Goal: Information Seeking & Learning: Learn about a topic

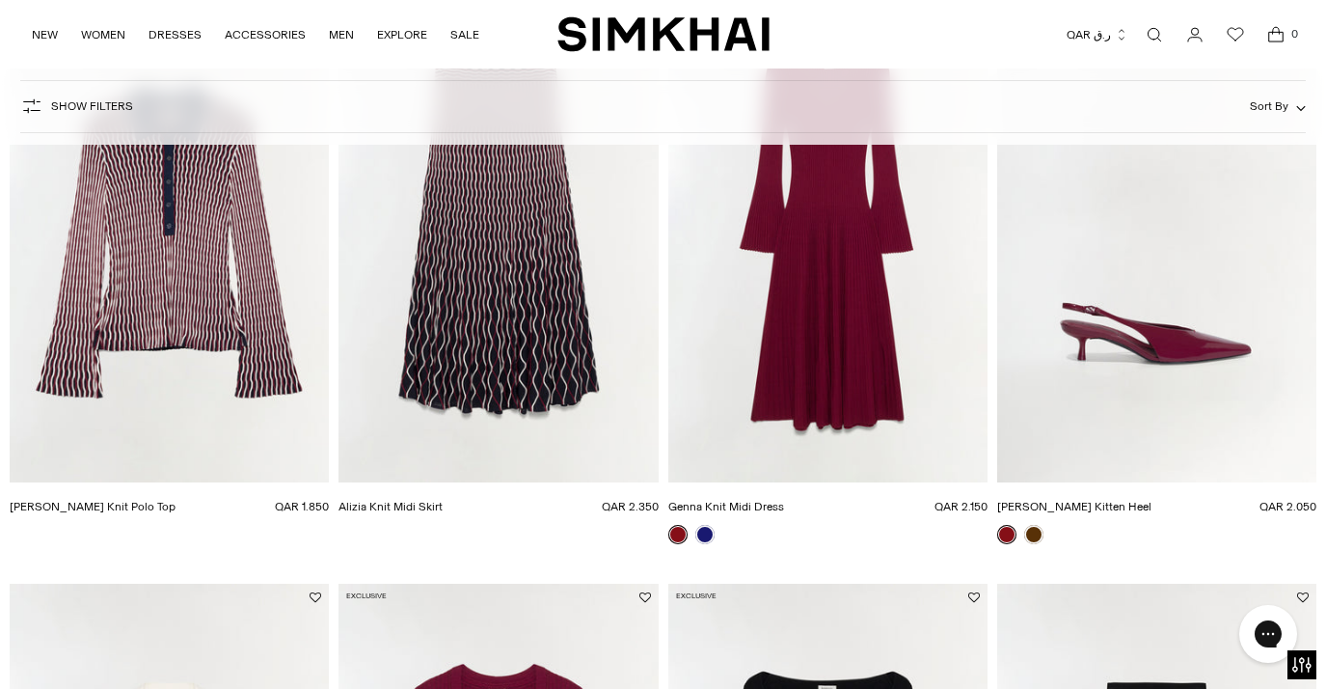
scroll to position [3053, 0]
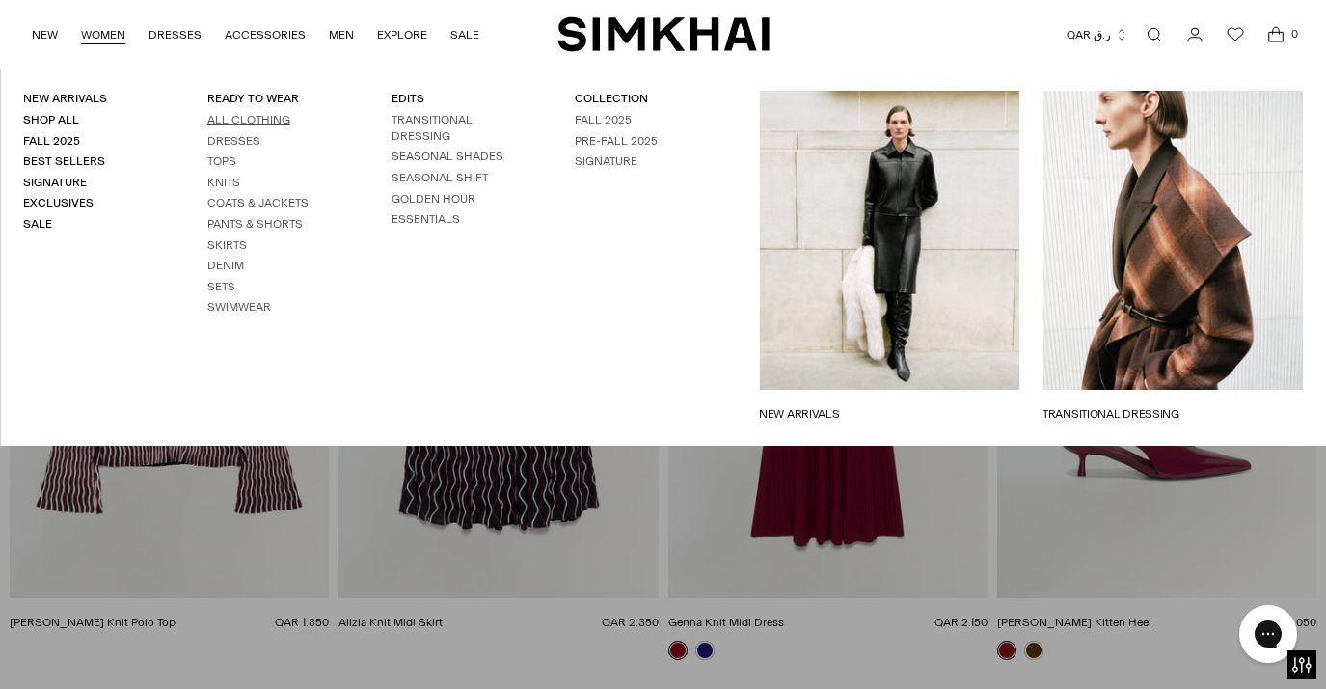
click at [253, 115] on link "All Clothing" at bounding box center [248, 120] width 83 height 14
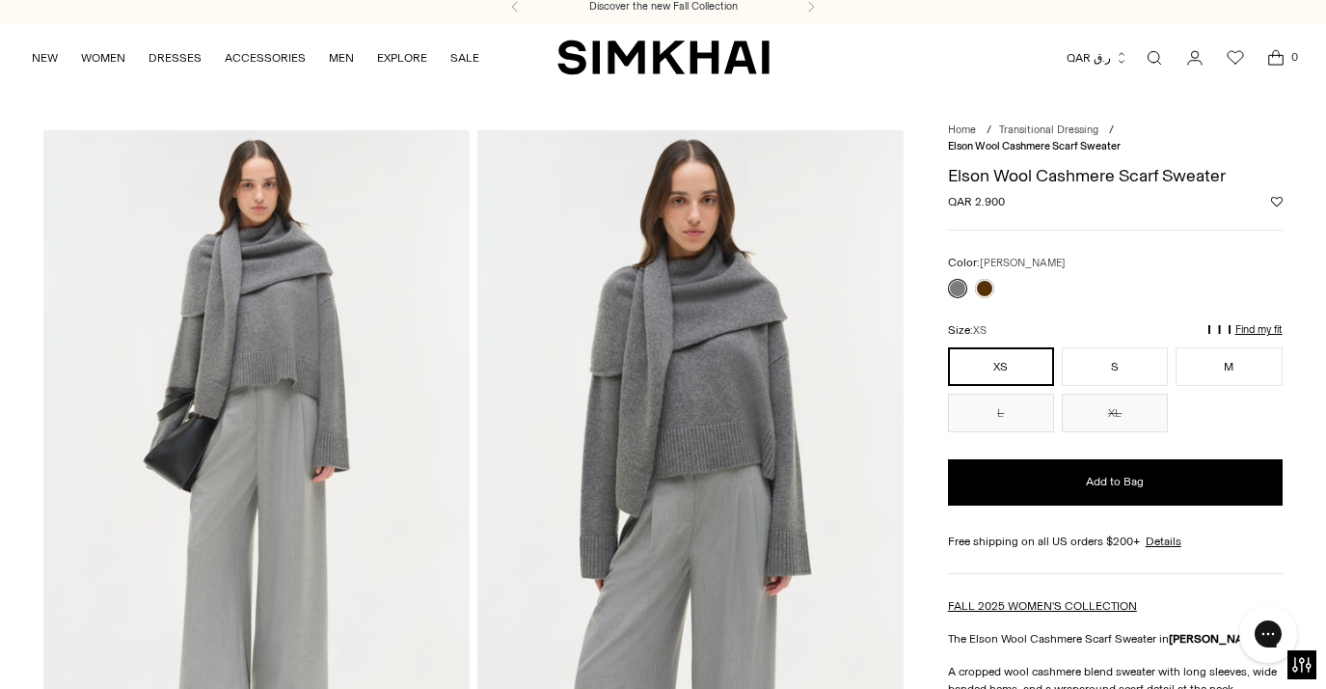
scroll to position [55, 0]
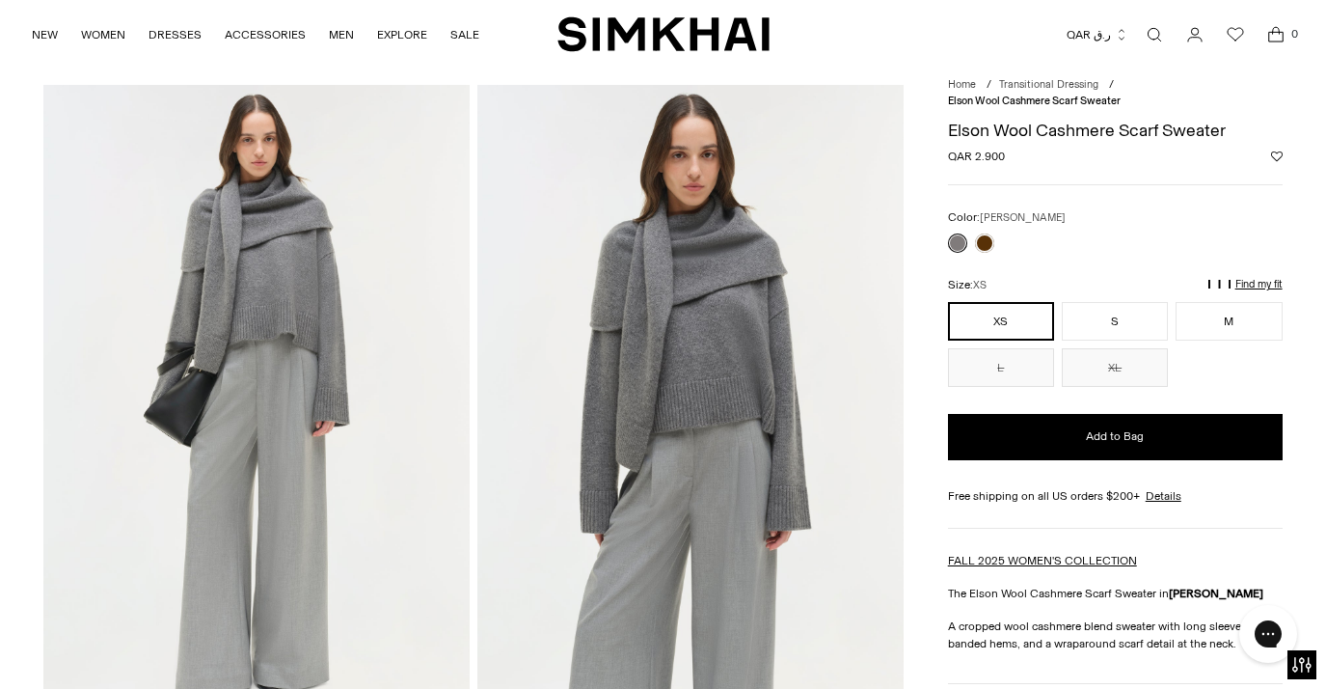
click at [986, 231] on div at bounding box center [971, 243] width 54 height 27
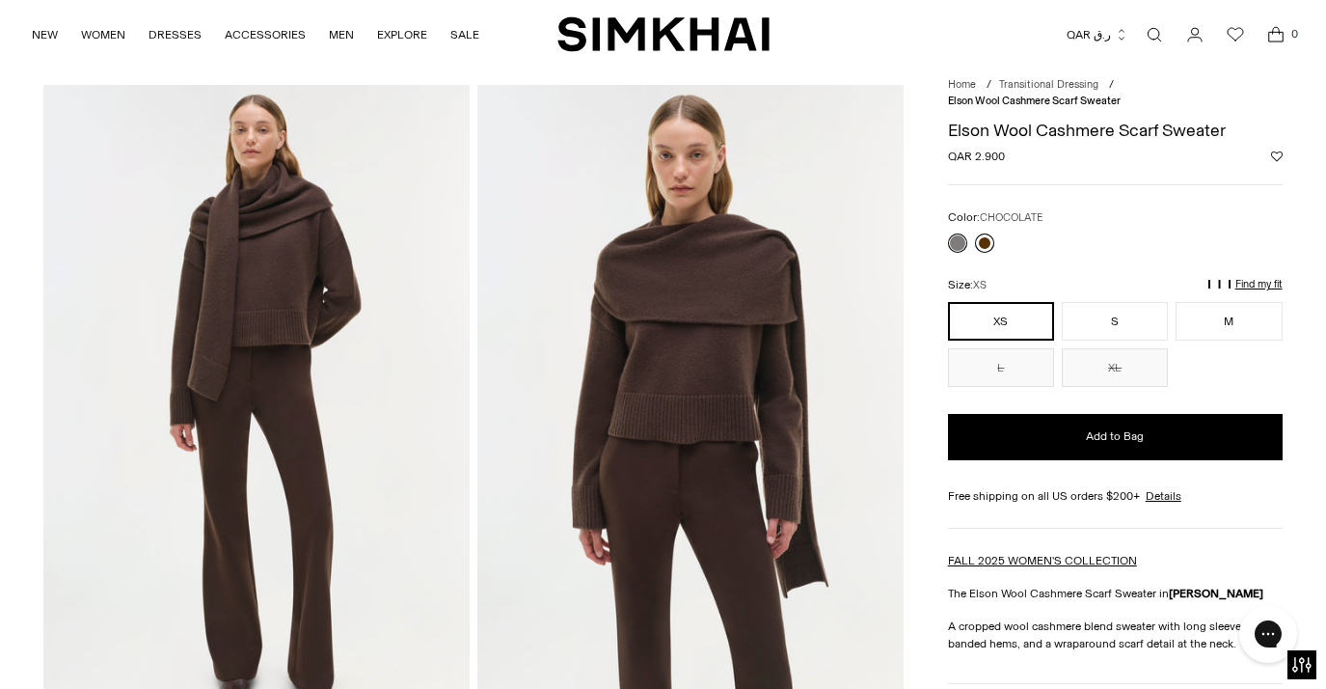
click at [984, 243] on link at bounding box center [984, 242] width 19 height 19
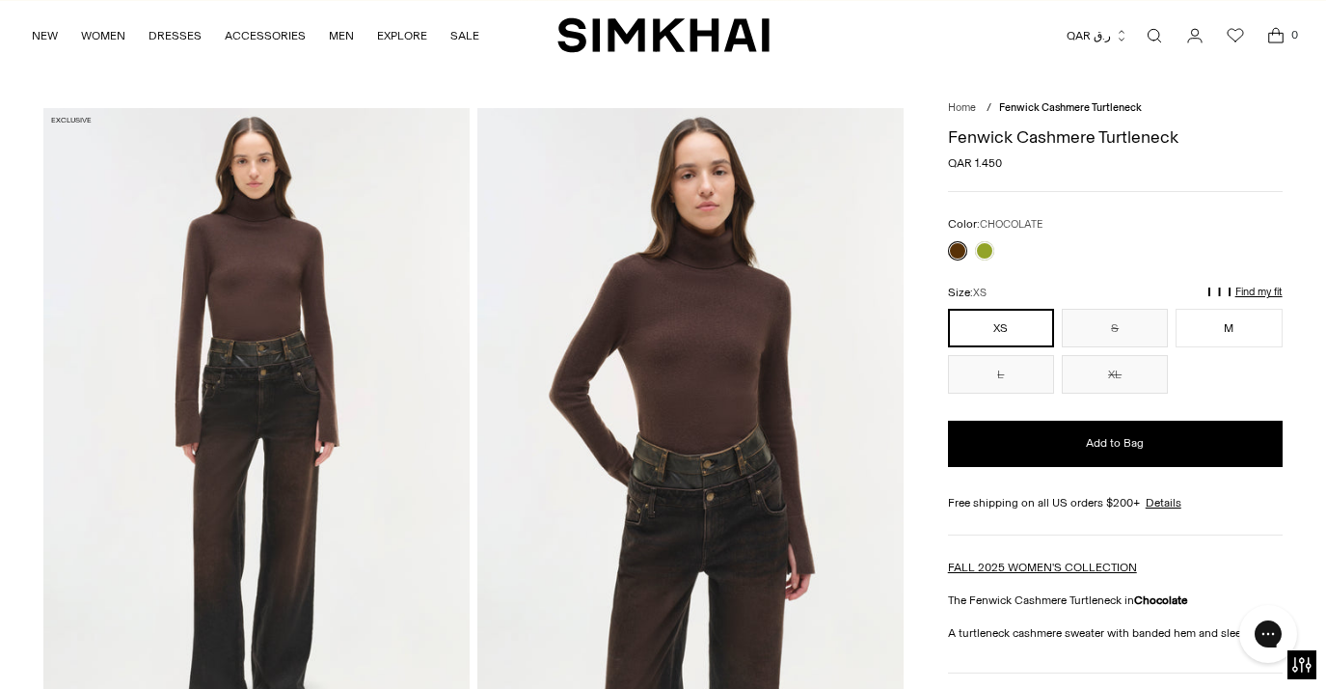
scroll to position [33, 0]
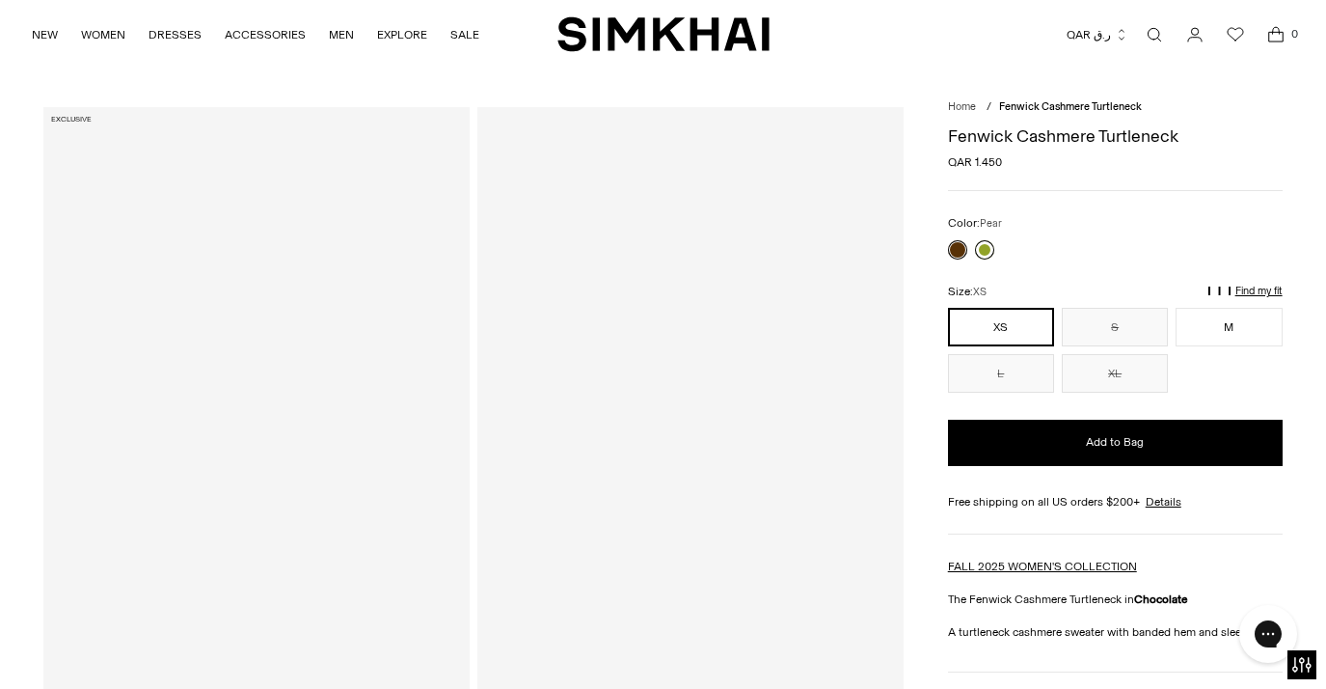
click at [988, 248] on link at bounding box center [984, 249] width 19 height 19
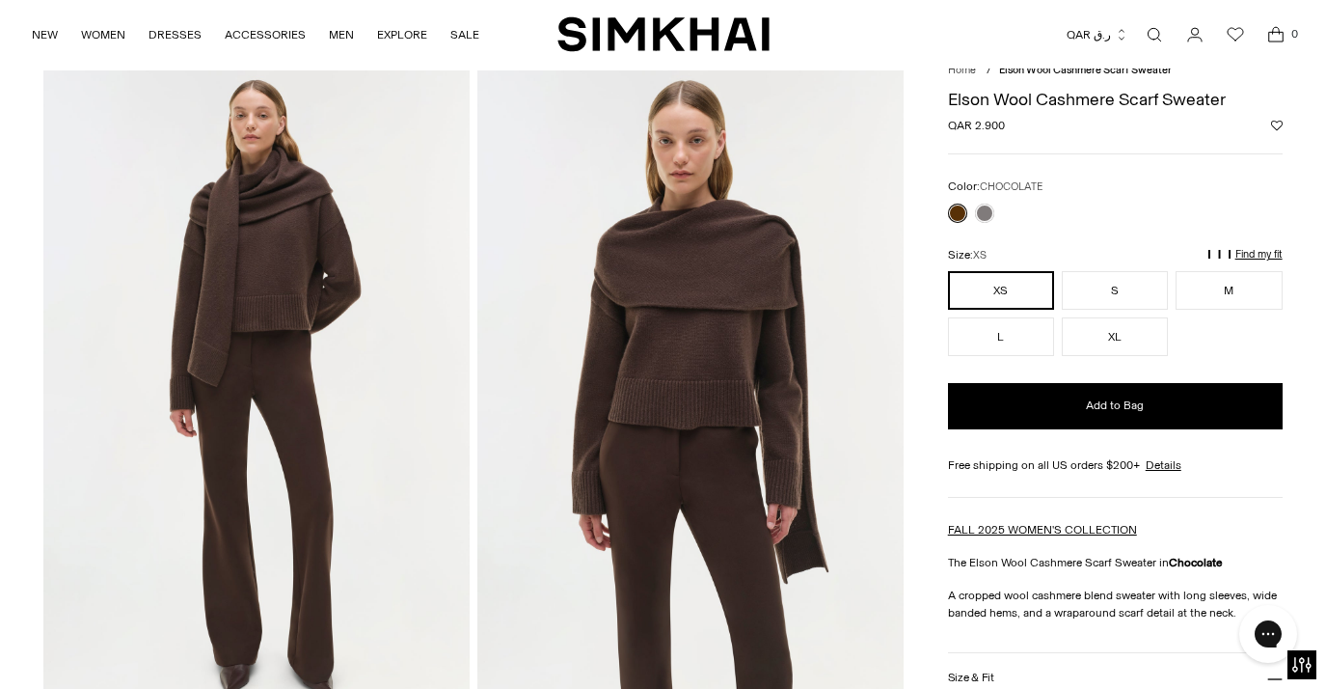
scroll to position [74, 0]
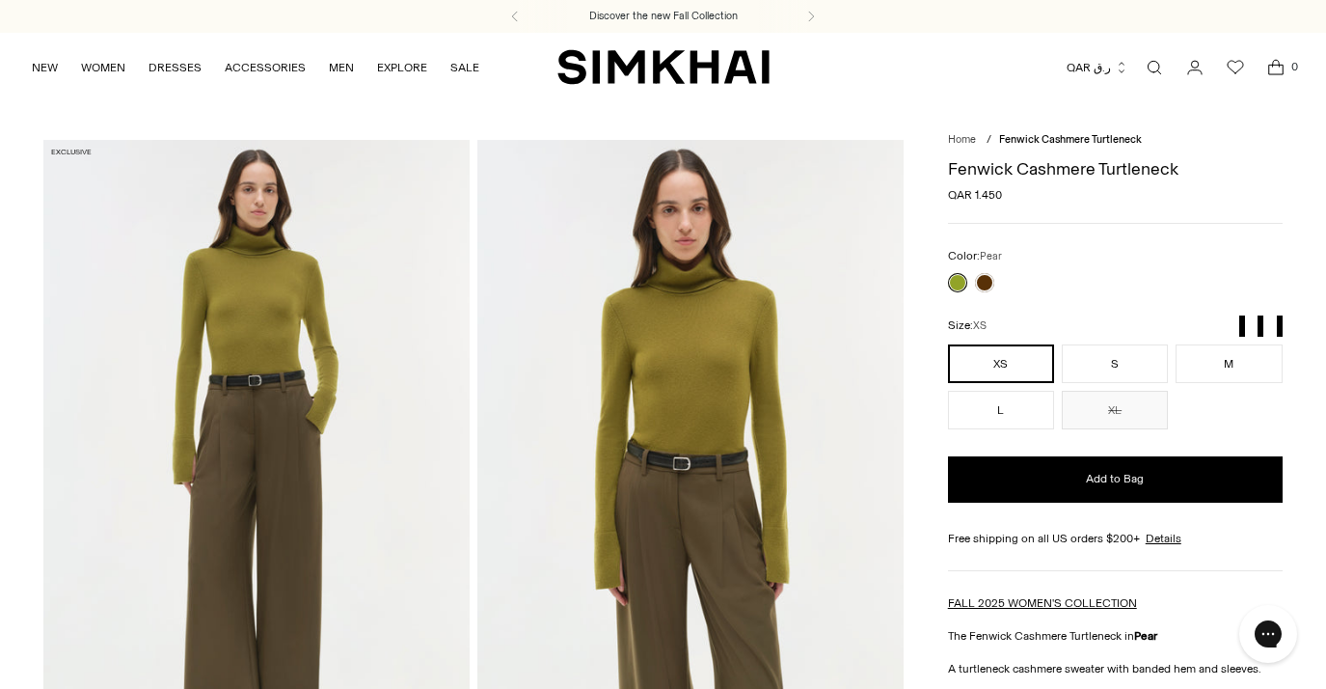
click at [959, 281] on link at bounding box center [957, 282] width 19 height 19
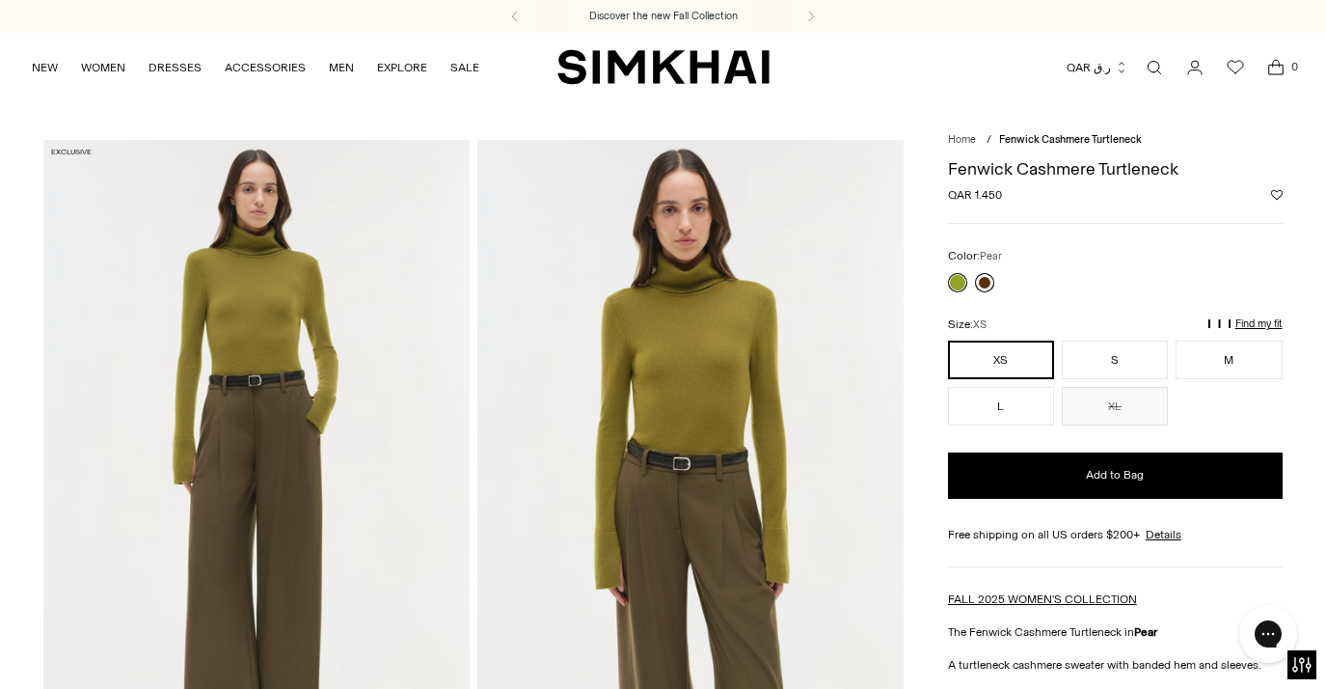
click at [984, 273] on link at bounding box center [984, 282] width 19 height 19
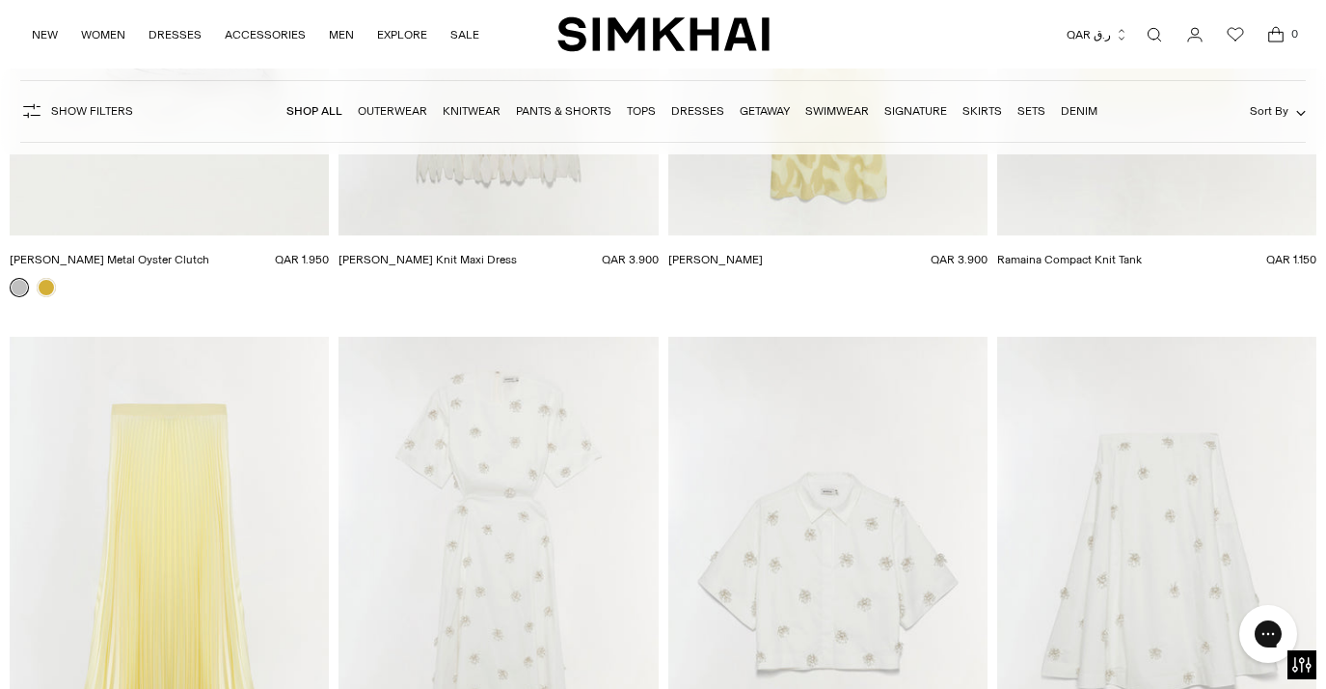
scroll to position [33689, 0]
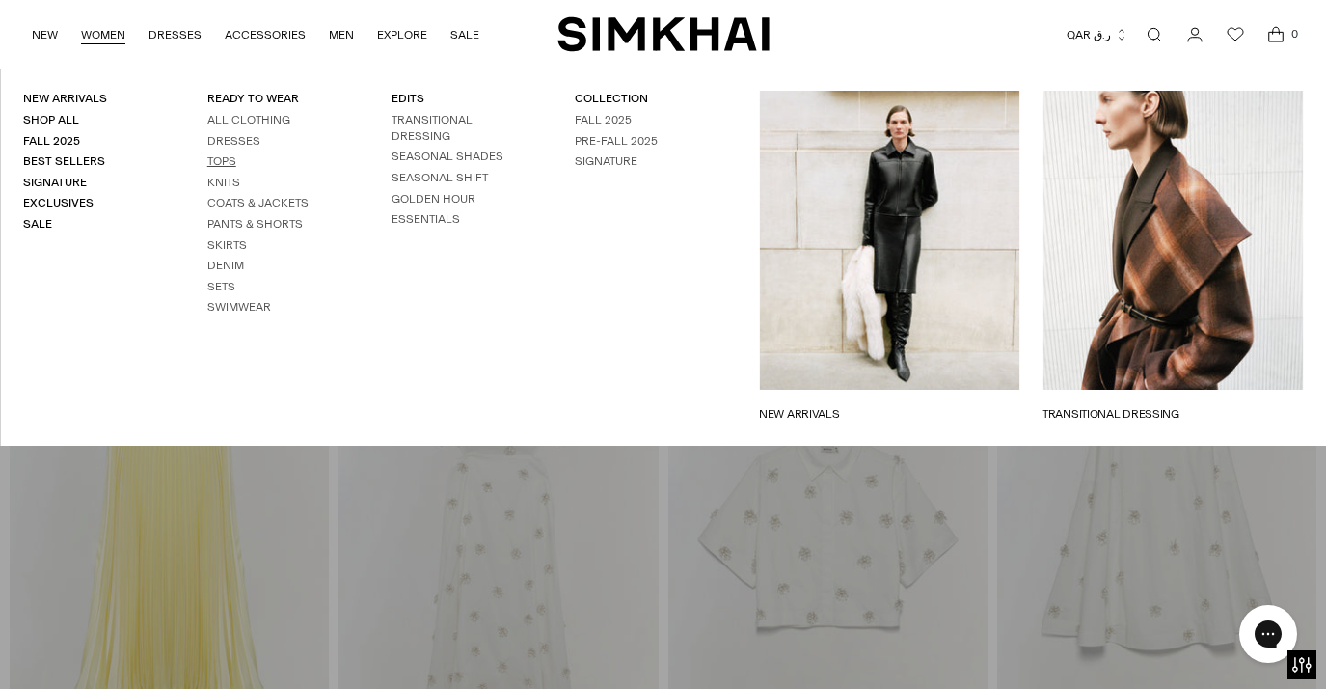
click at [230, 165] on link "Tops" at bounding box center [221, 161] width 29 height 14
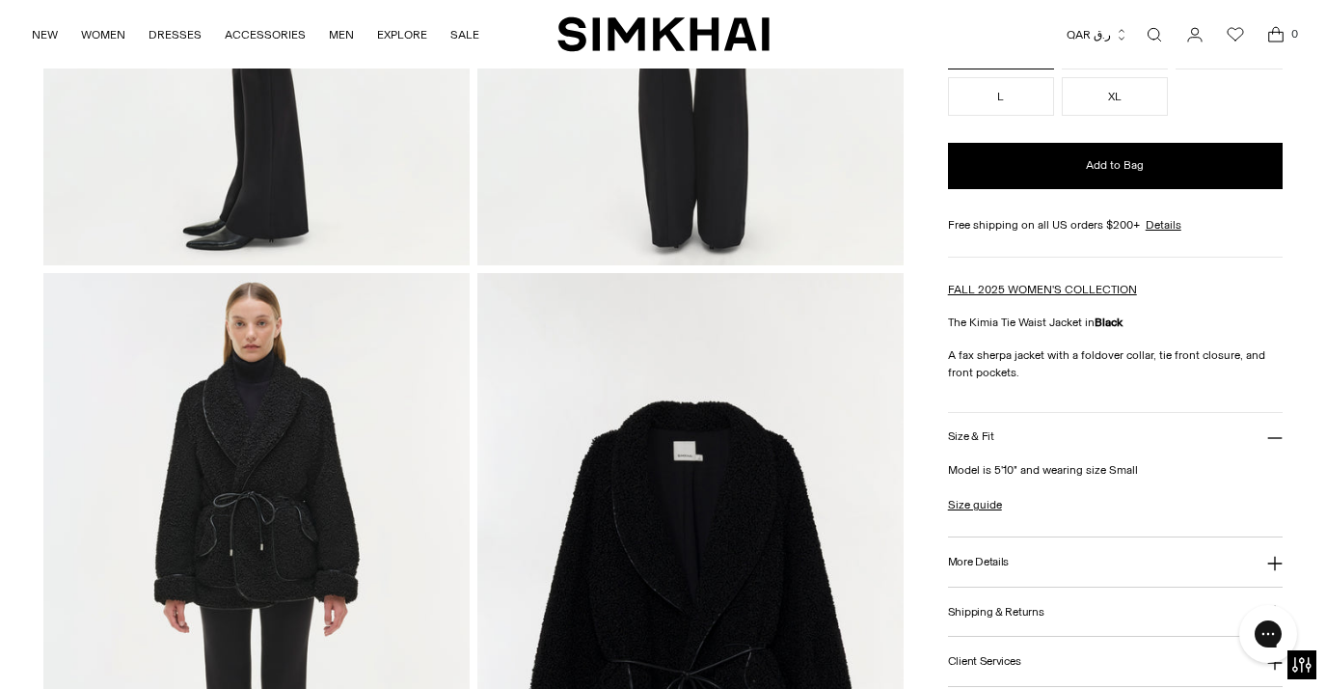
scroll to position [614, 0]
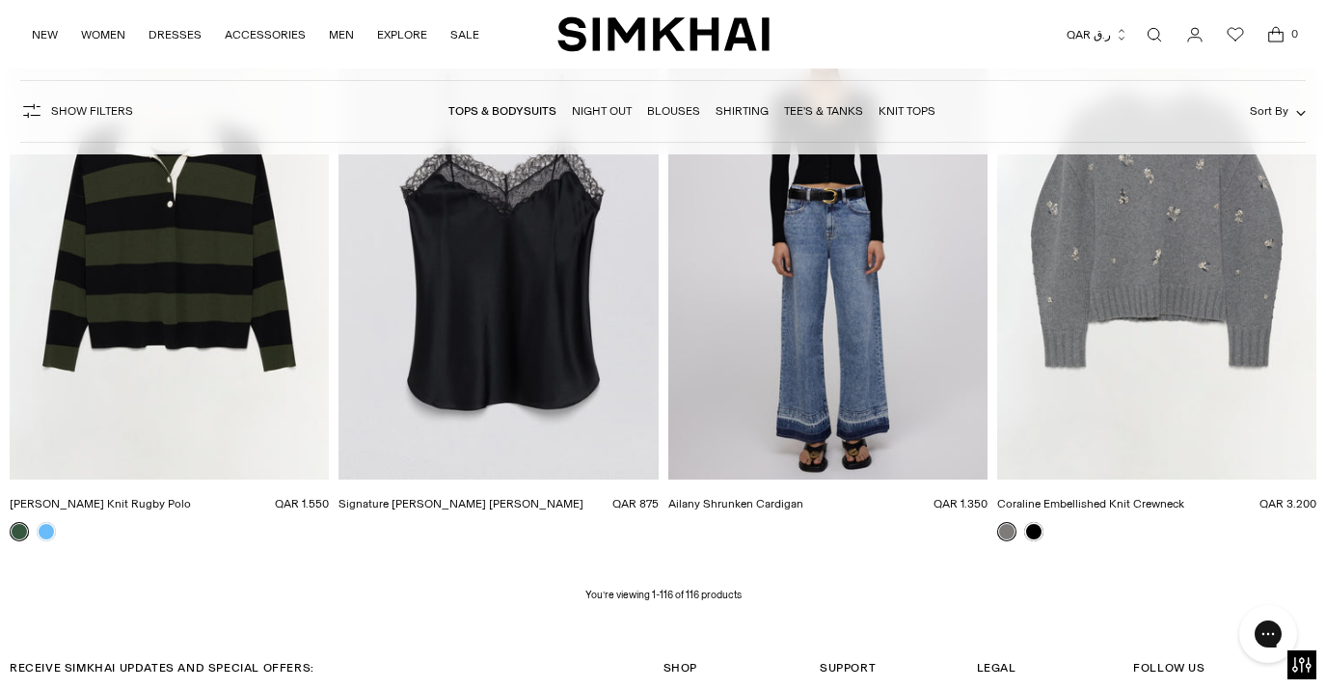
scroll to position [16709, 0]
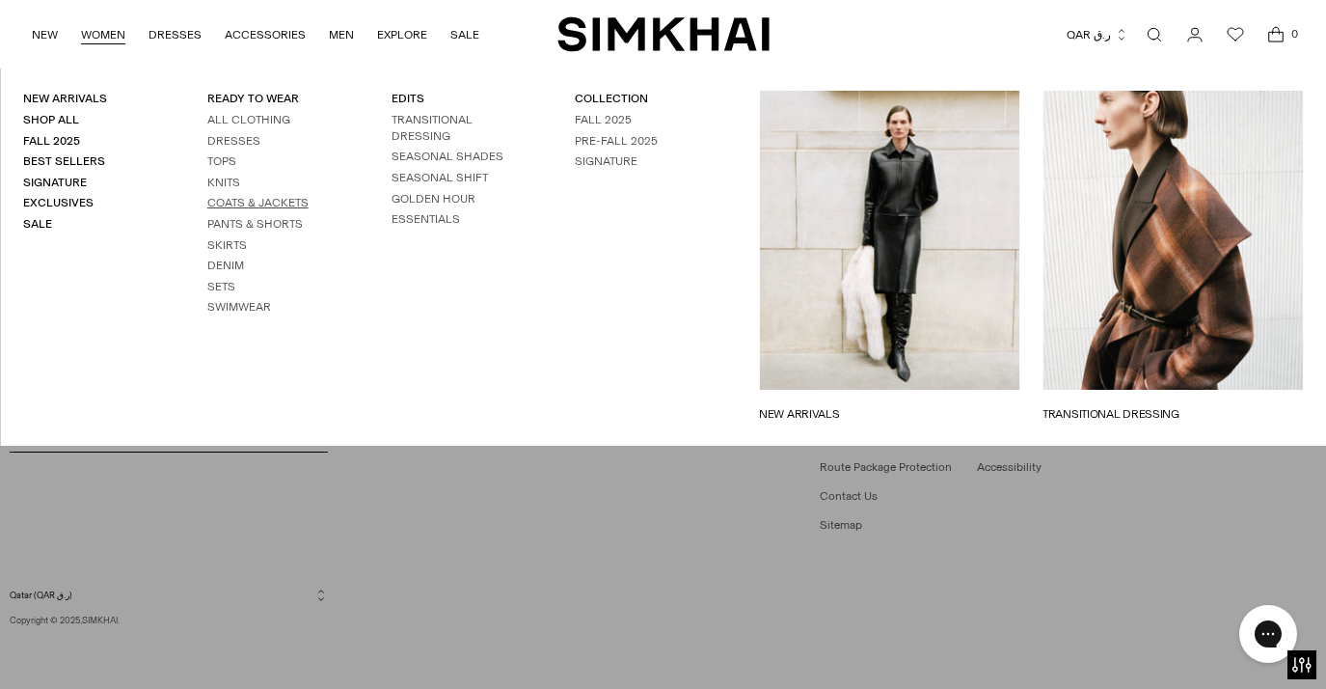
click at [233, 204] on link "Coats & Jackets" at bounding box center [257, 203] width 101 height 14
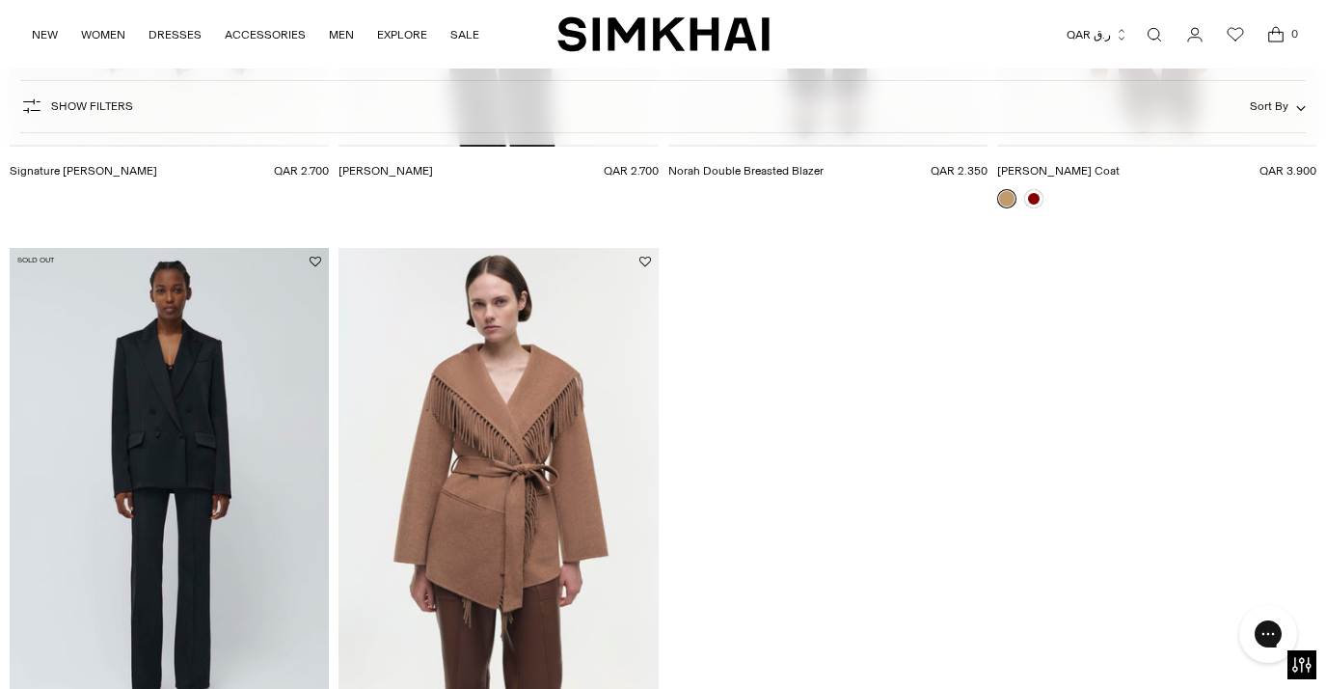
scroll to position [4011, 0]
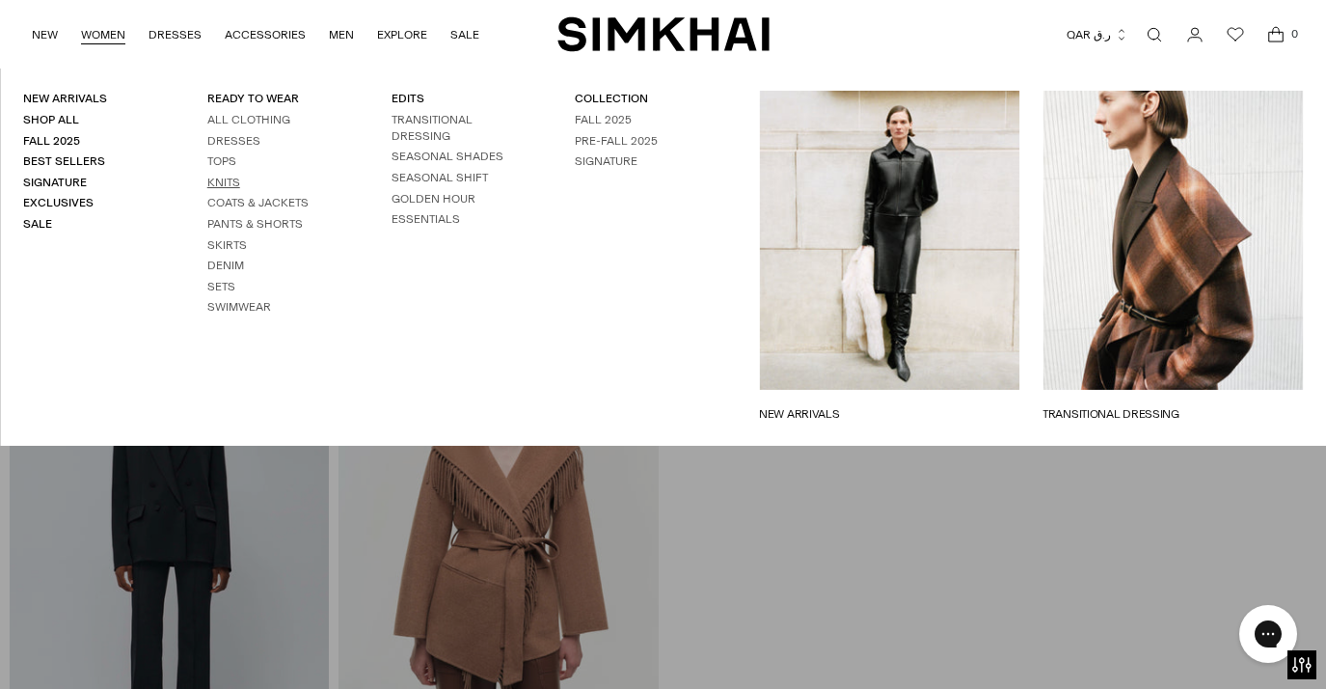
click at [222, 180] on link "Knits" at bounding box center [223, 183] width 33 height 14
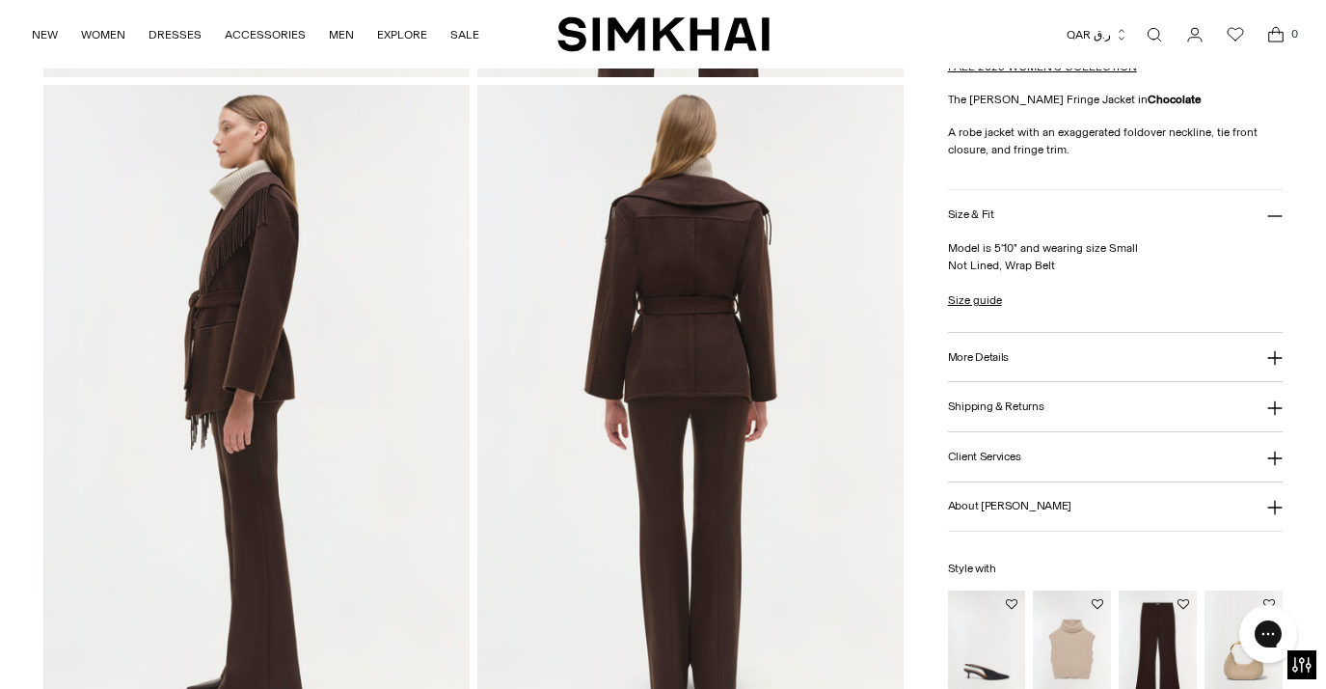
scroll to position [701, 0]
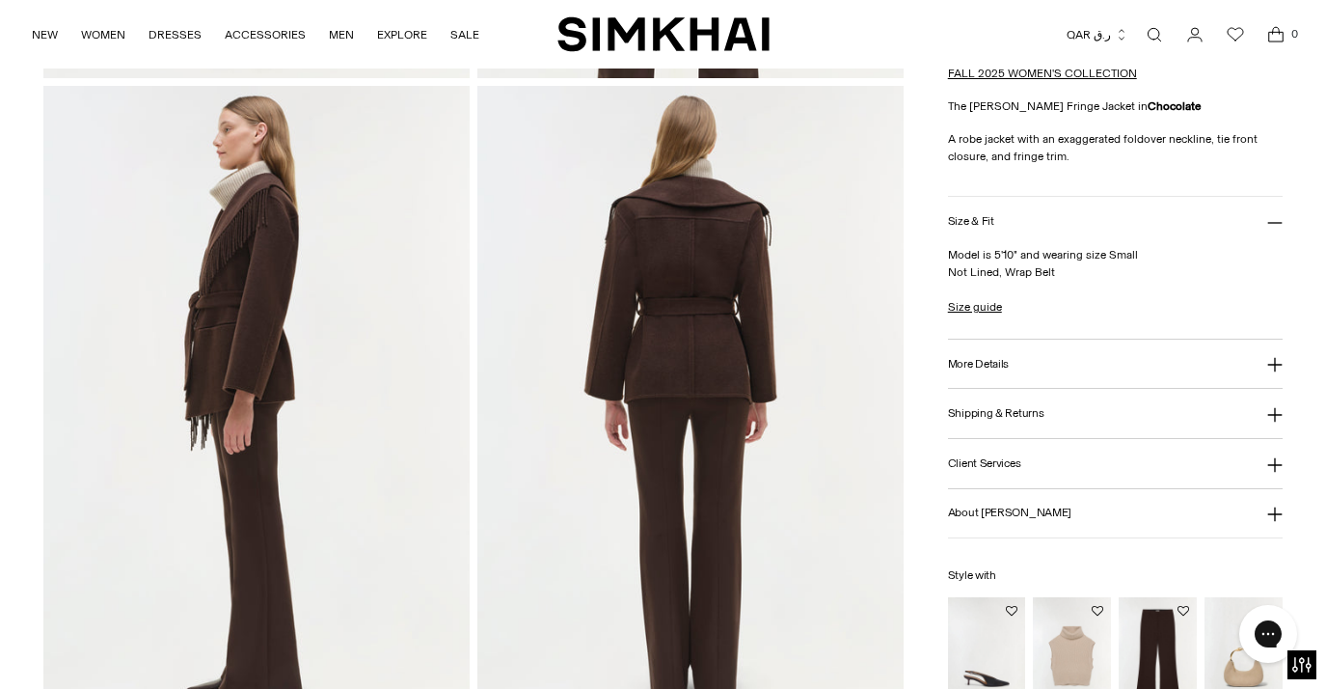
click at [1073, 371] on button "More Details" at bounding box center [1115, 364] width 335 height 49
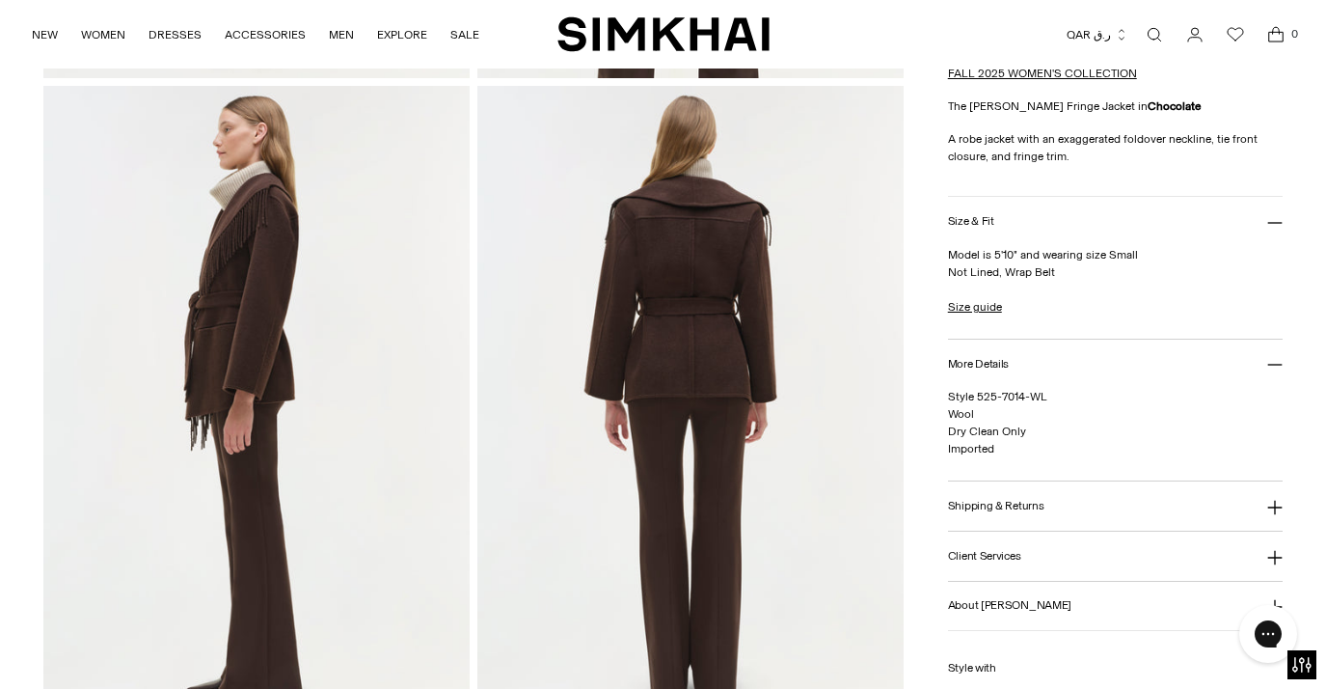
click at [1062, 359] on button "More Details" at bounding box center [1115, 364] width 335 height 49
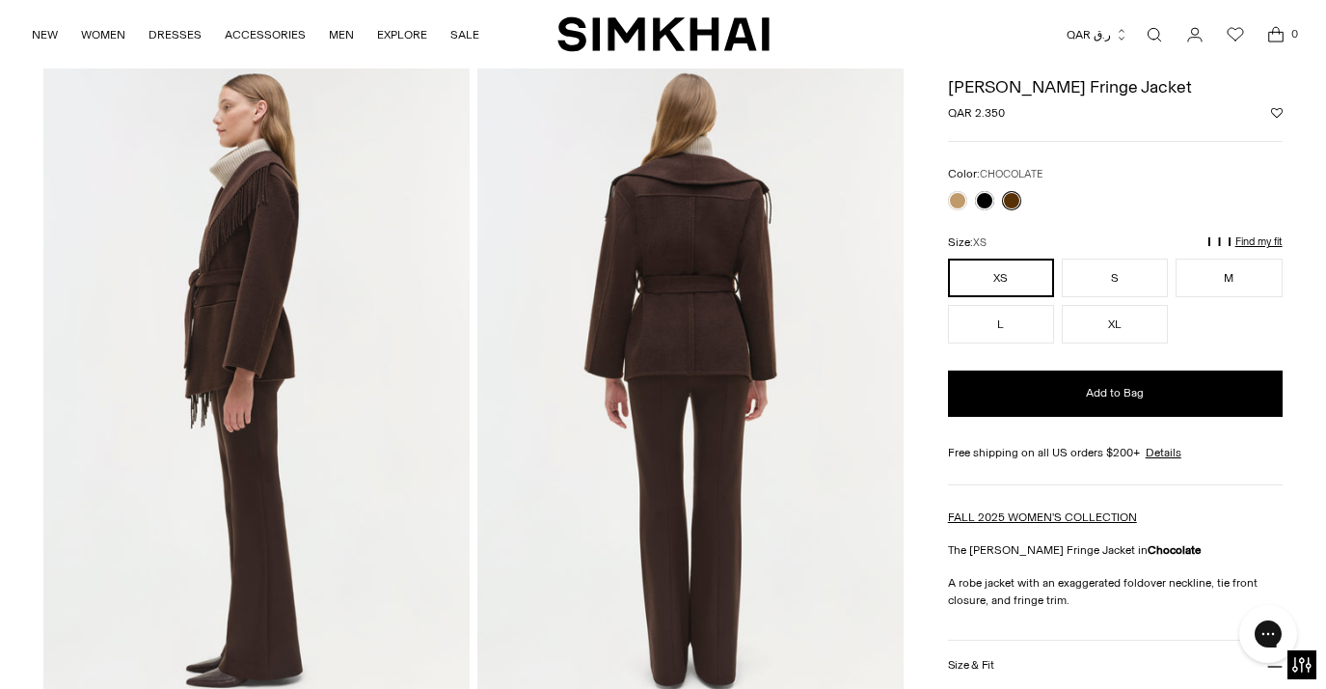
scroll to position [0, 0]
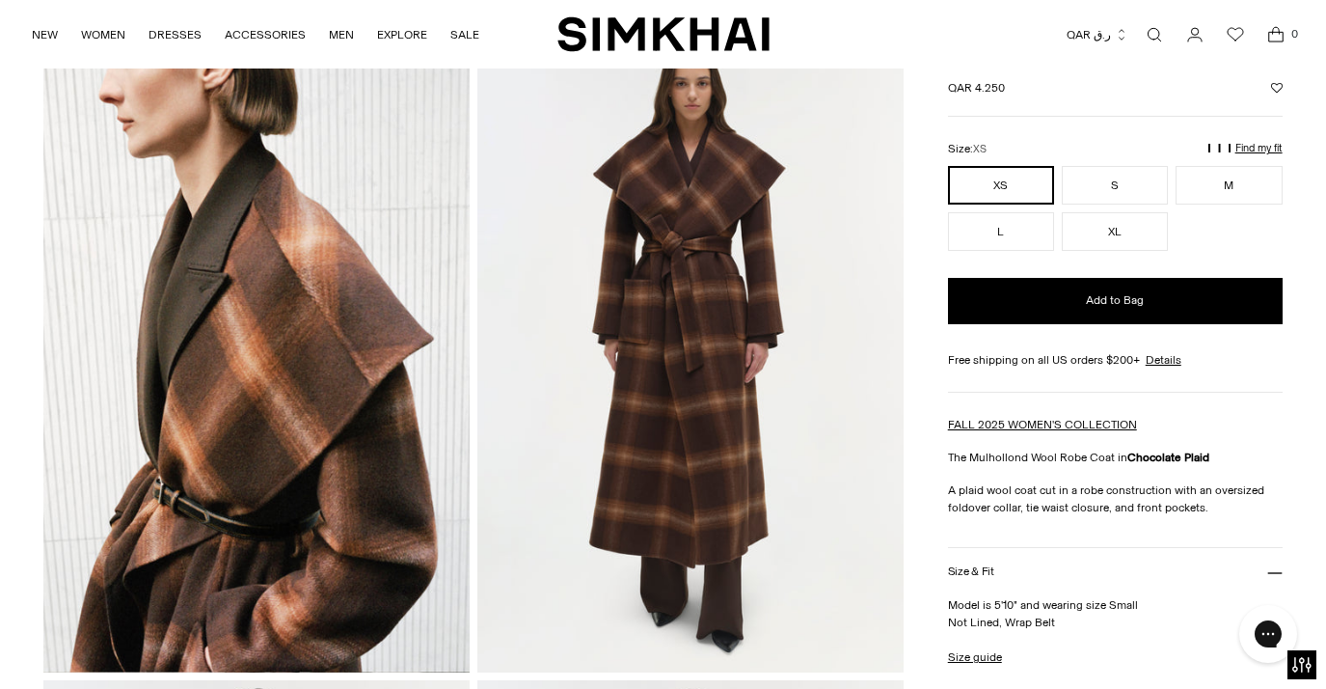
scroll to position [355, 0]
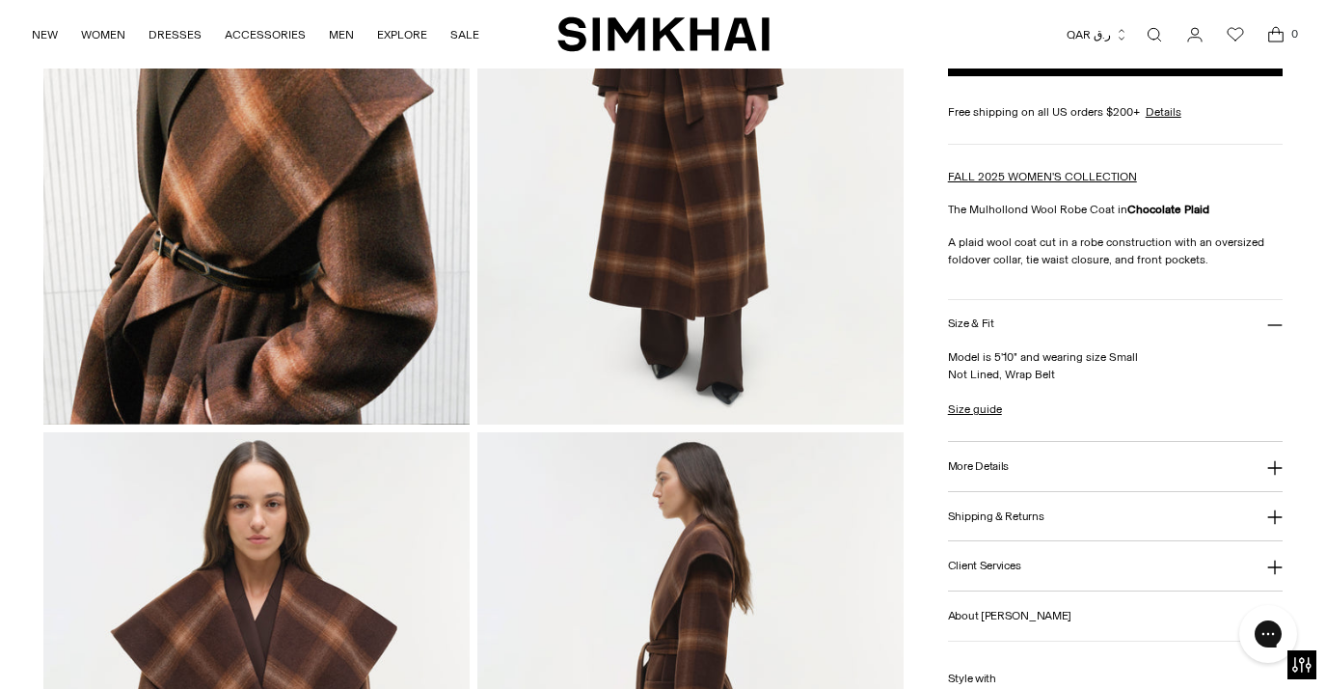
click at [334, 315] on img at bounding box center [256, 104] width 426 height 639
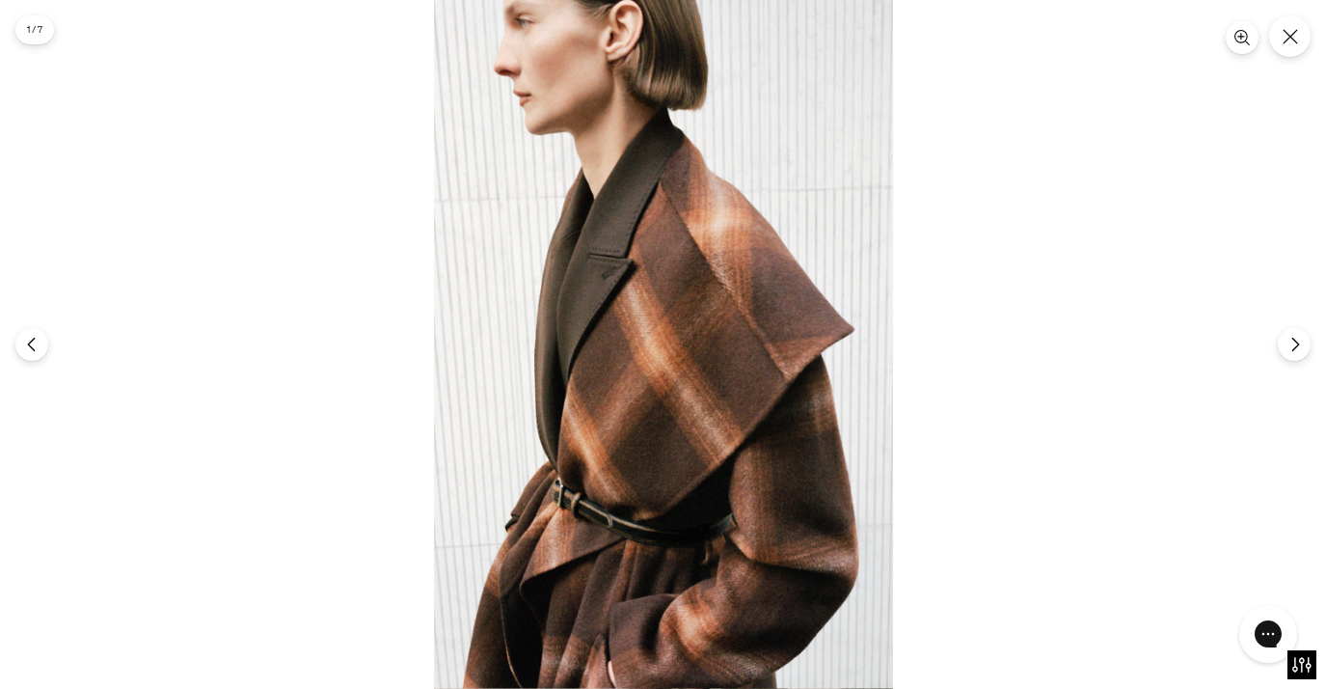
click at [1142, 187] on div at bounding box center [663, 344] width 1326 height 689
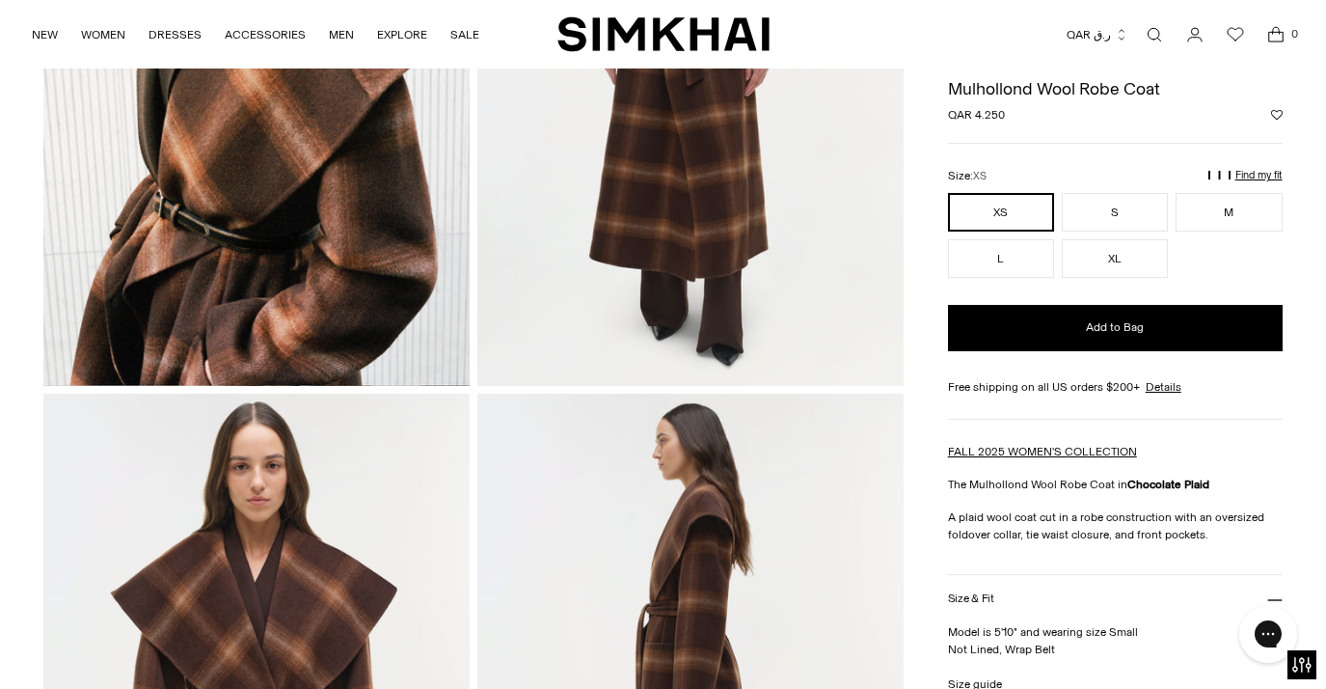
scroll to position [0, 0]
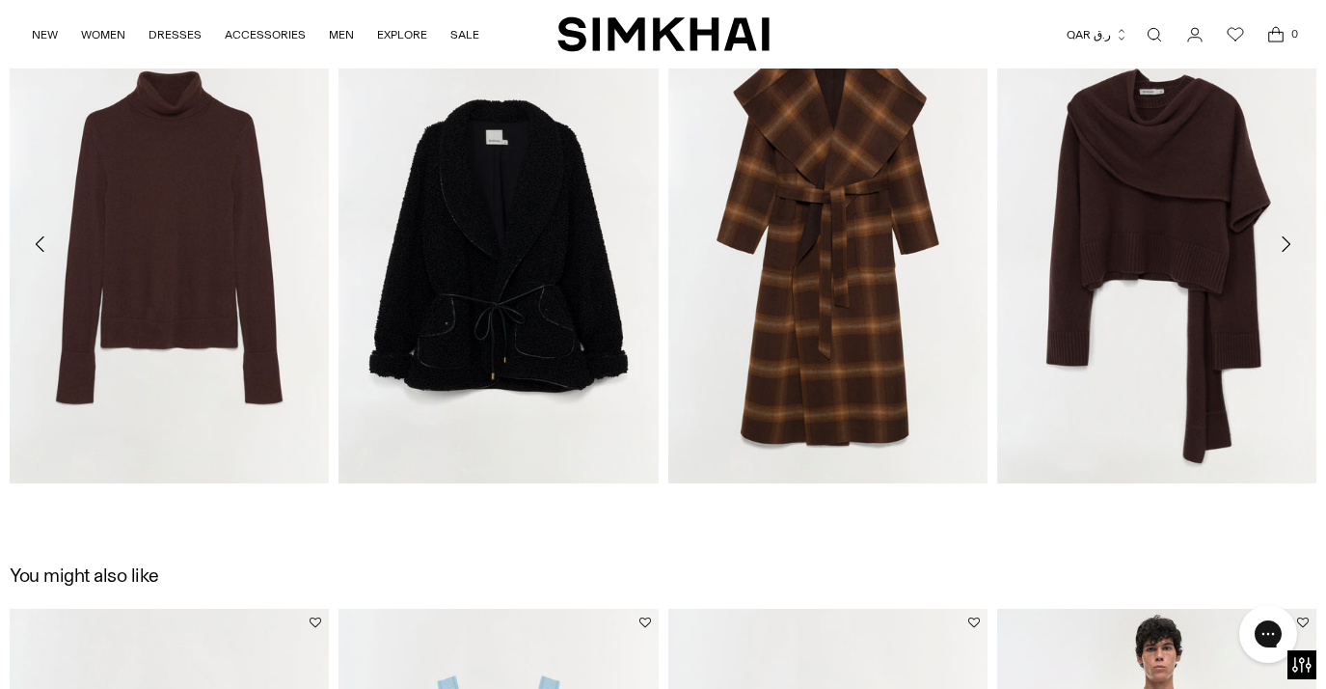
scroll to position [2172, 0]
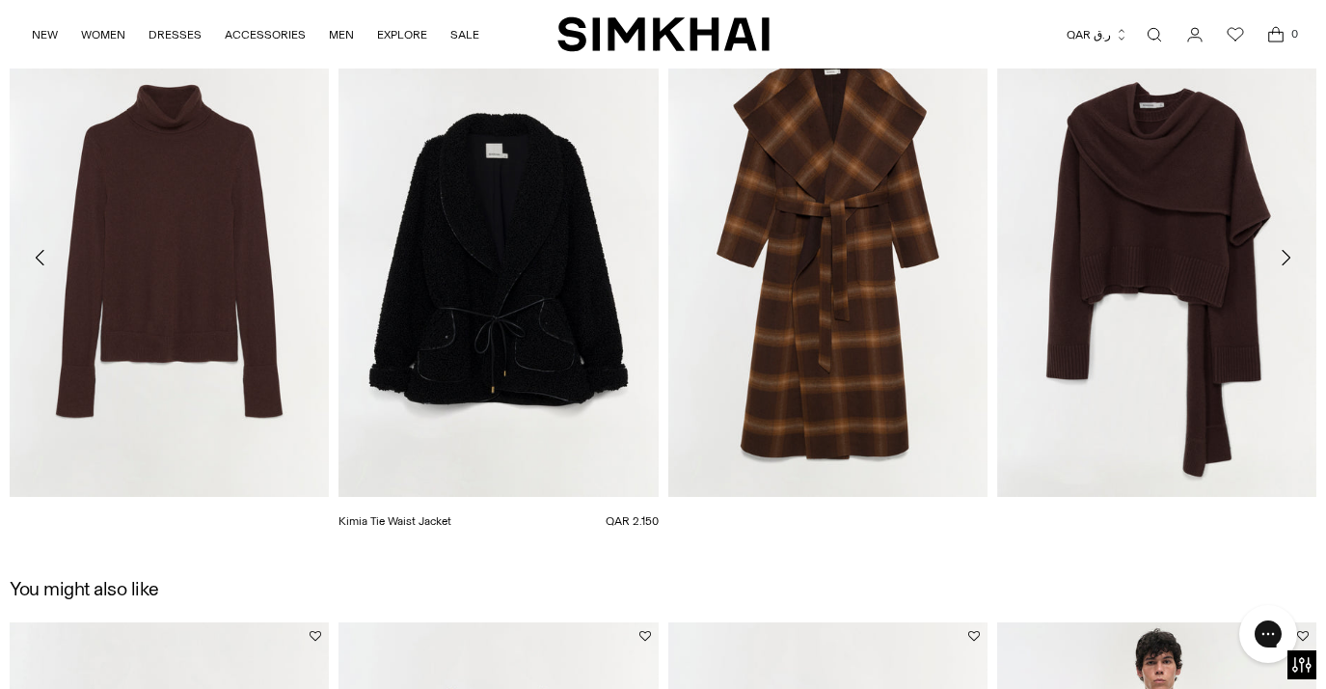
click at [0, 0] on img "Kimia Tie Waist Jacket" at bounding box center [0, 0] width 0 height 0
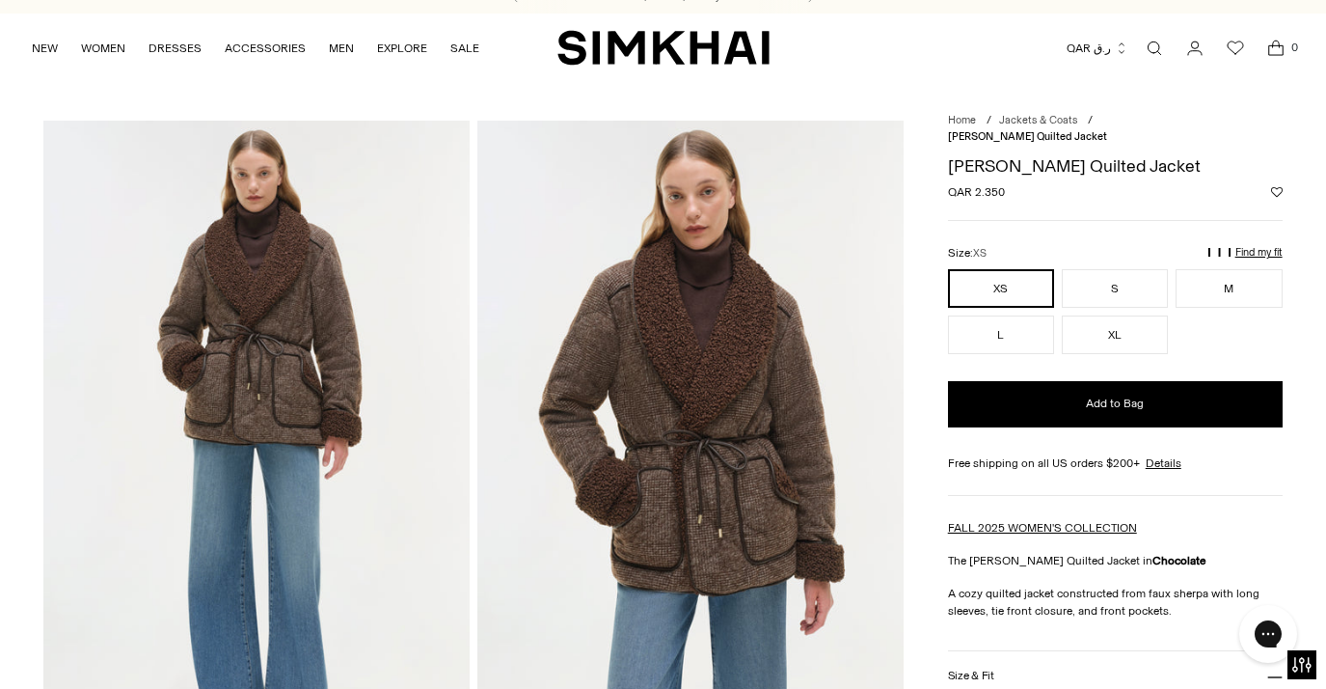
scroll to position [0, 0]
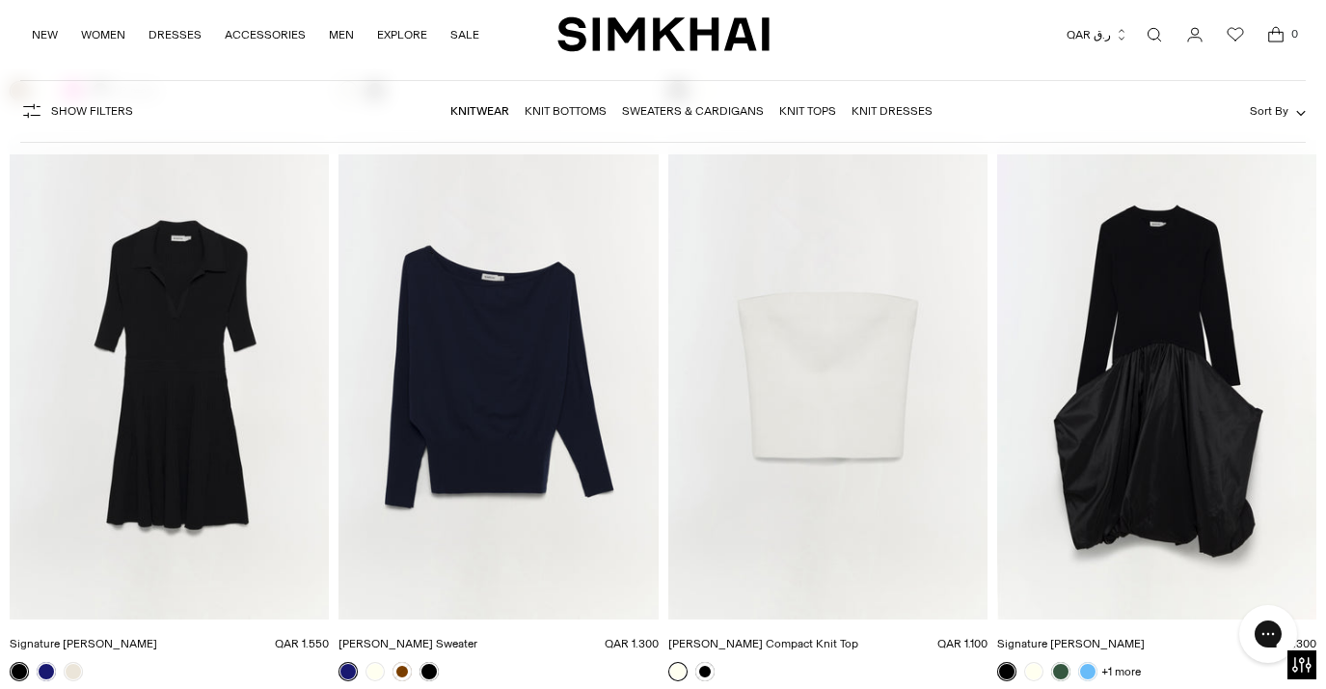
scroll to position [13308, 0]
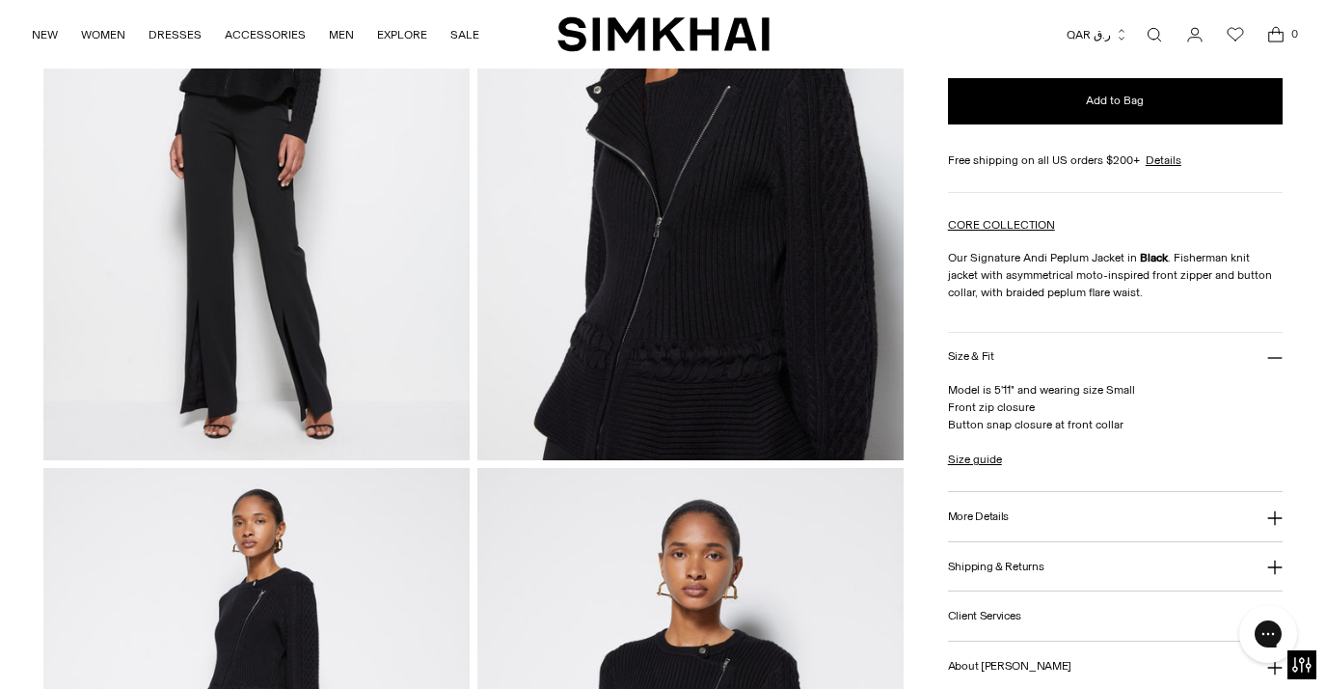
scroll to position [712, 0]
